Goal: Task Accomplishment & Management: Manage account settings

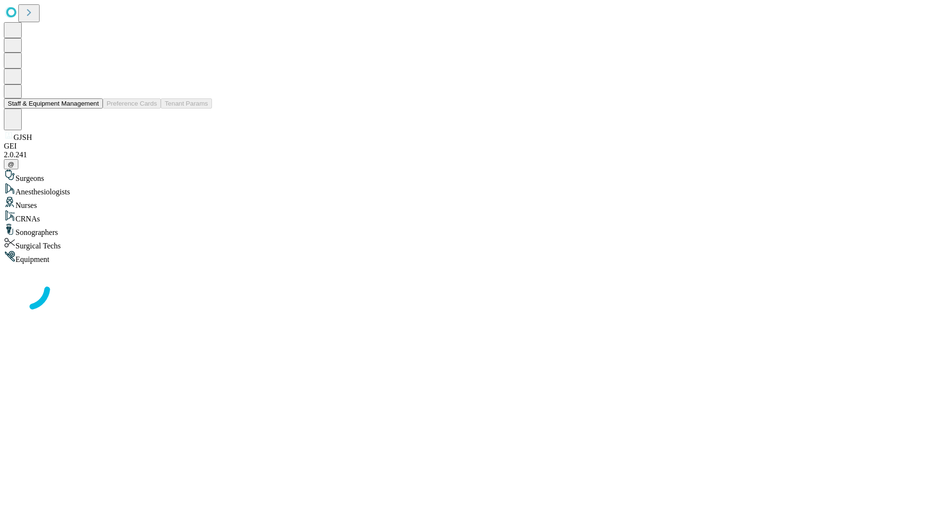
click at [92, 109] on button "Staff & Equipment Management" at bounding box center [53, 103] width 99 height 10
